Goal: Task Accomplishment & Management: Manage account settings

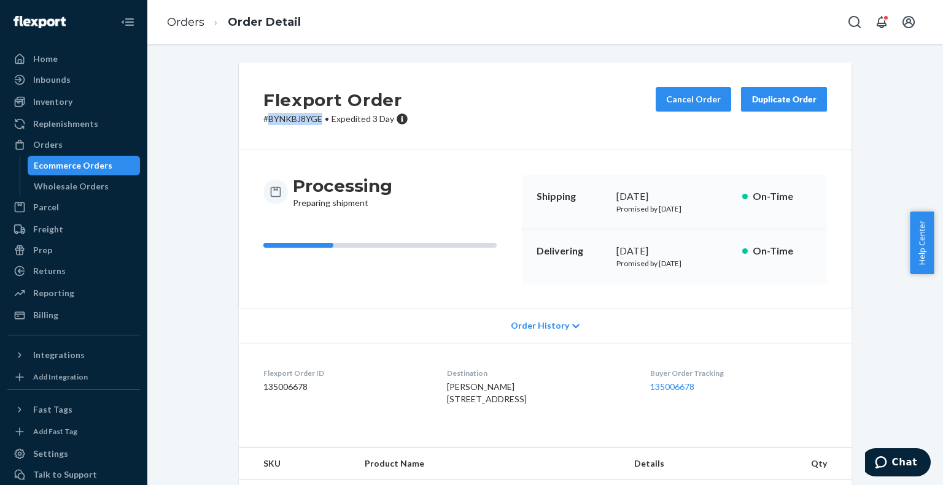
click at [86, 158] on div "Ecommerce Orders" at bounding box center [84, 165] width 110 height 17
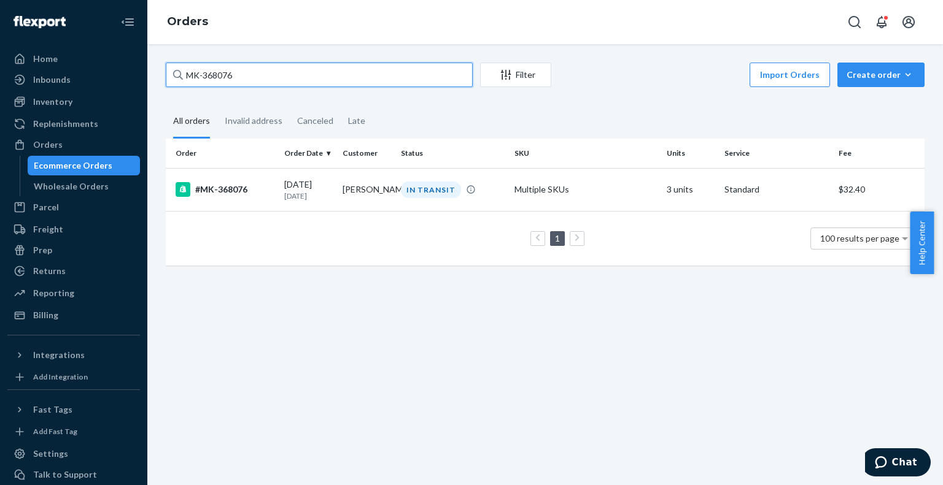
paste input "114-1882649-2904200"
click at [162, 72] on div "114-1882649-2904200 Filter Import Orders Create order Ecommerce order Removal o…" at bounding box center [544, 170] width 777 height 215
type input "114-1882649-2904200"
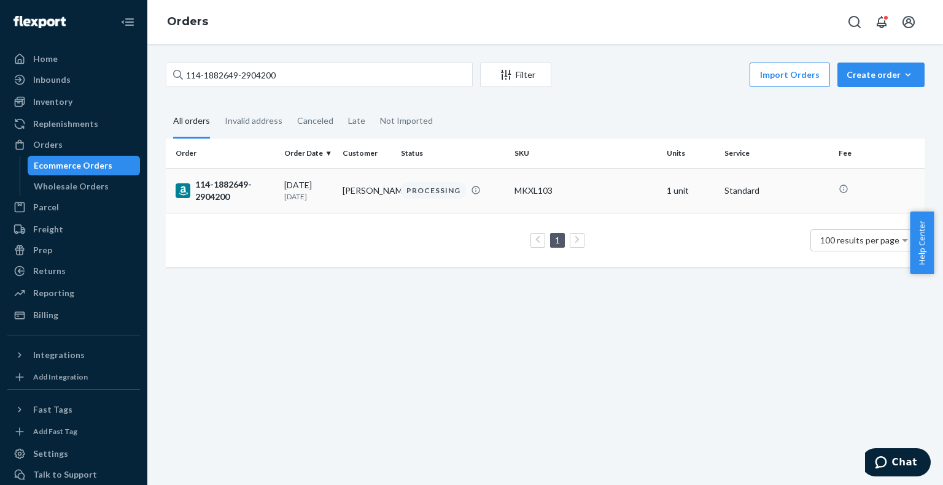
click at [233, 186] on div "114-1882649-2904200" at bounding box center [224, 191] width 99 height 25
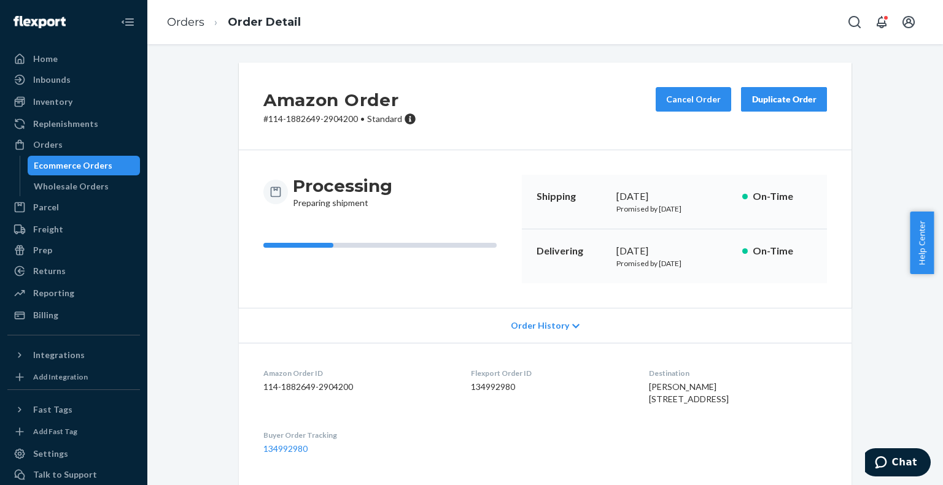
click at [626, 15] on div "Orders Order Detail" at bounding box center [544, 22] width 795 height 44
click at [698, 105] on button "Cancel Order" at bounding box center [692, 99] width 75 height 25
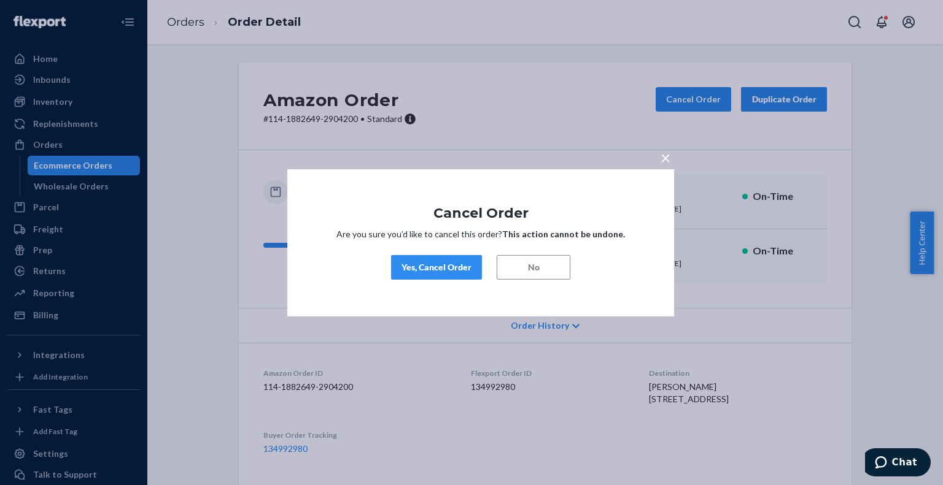
click at [454, 267] on div "Yes, Cancel Order" at bounding box center [436, 267] width 70 height 12
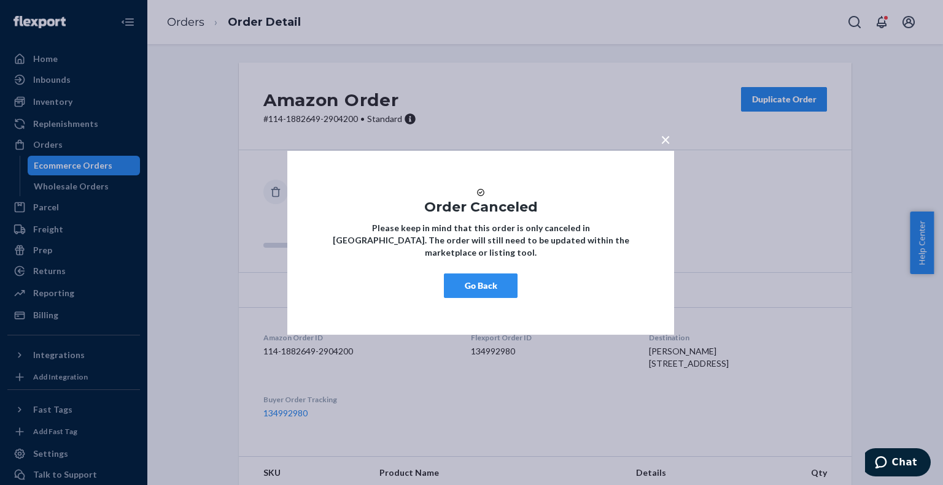
click at [488, 294] on button "Go Back" at bounding box center [481, 286] width 74 height 25
